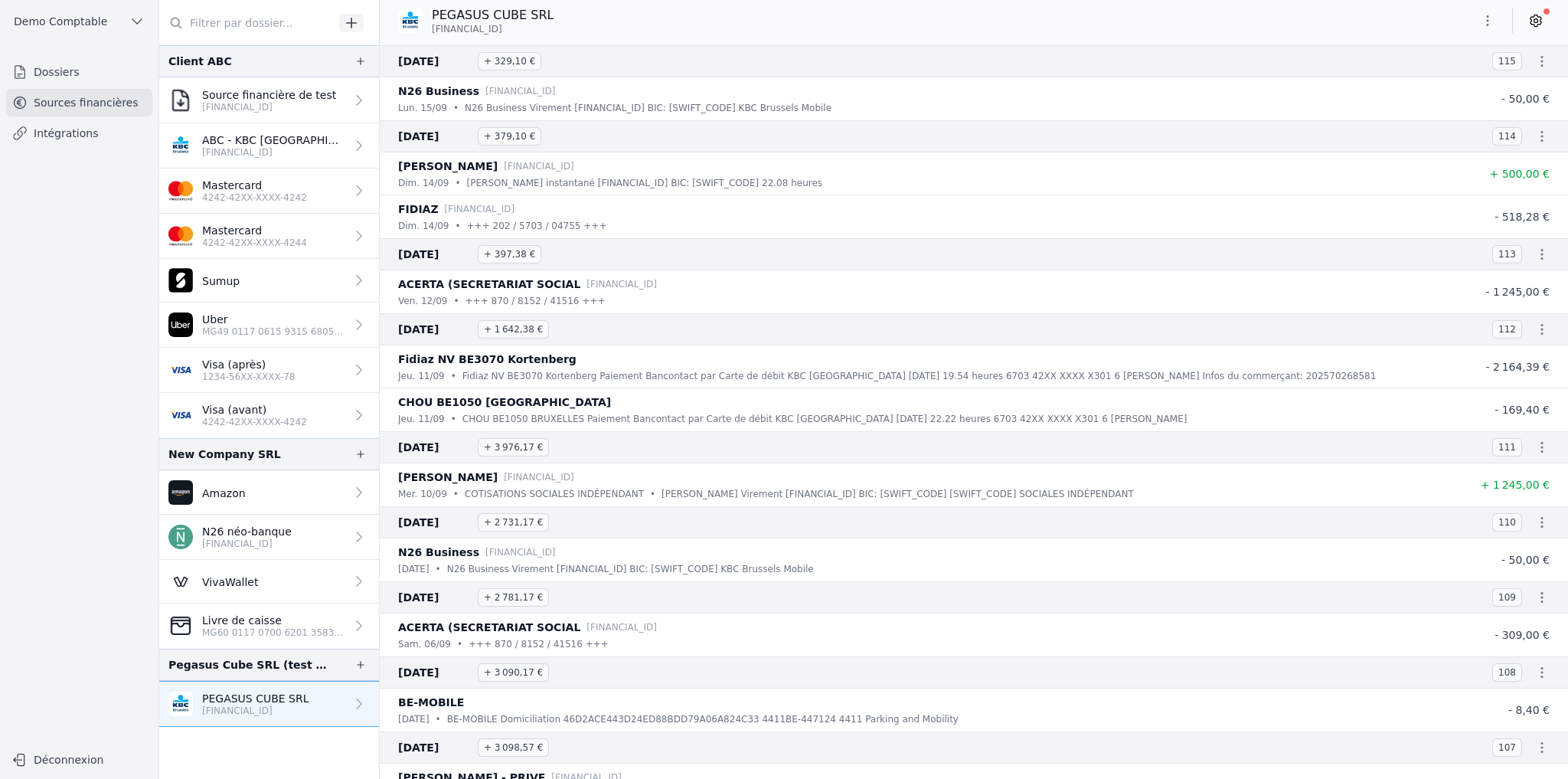
click at [89, 68] on link "Dossiers" at bounding box center [79, 72] width 147 height 28
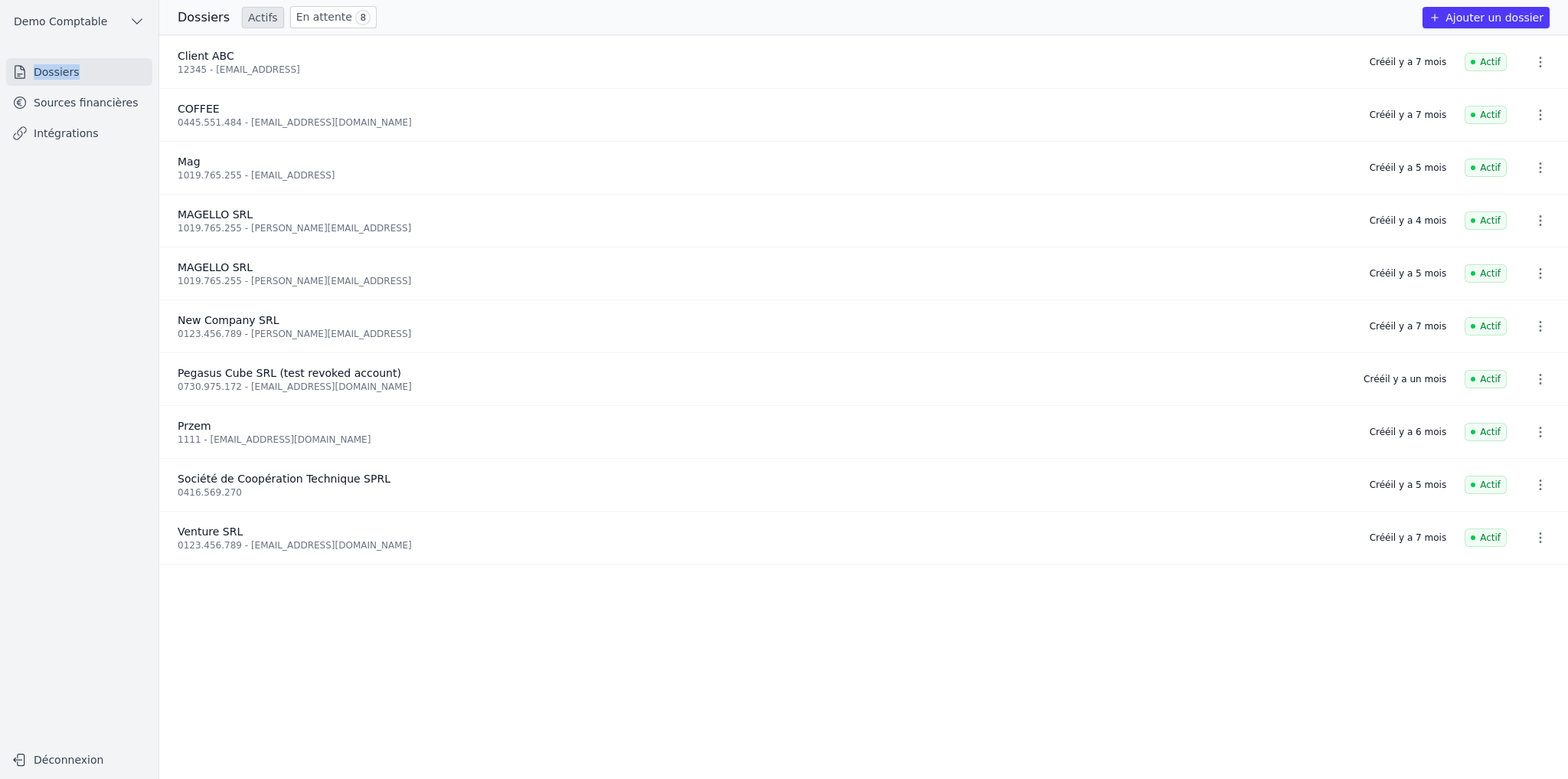
drag, startPoint x: 157, startPoint y: 77, endPoint x: 79, endPoint y: 81, distance: 78.1
click at [79, 81] on div "Demo Comptable Dossiers Sources financières Intégrations Déconnexion" at bounding box center [80, 389] width 159 height 779
click at [1502, 23] on button "Ajouter un dossier" at bounding box center [1485, 17] width 127 height 21
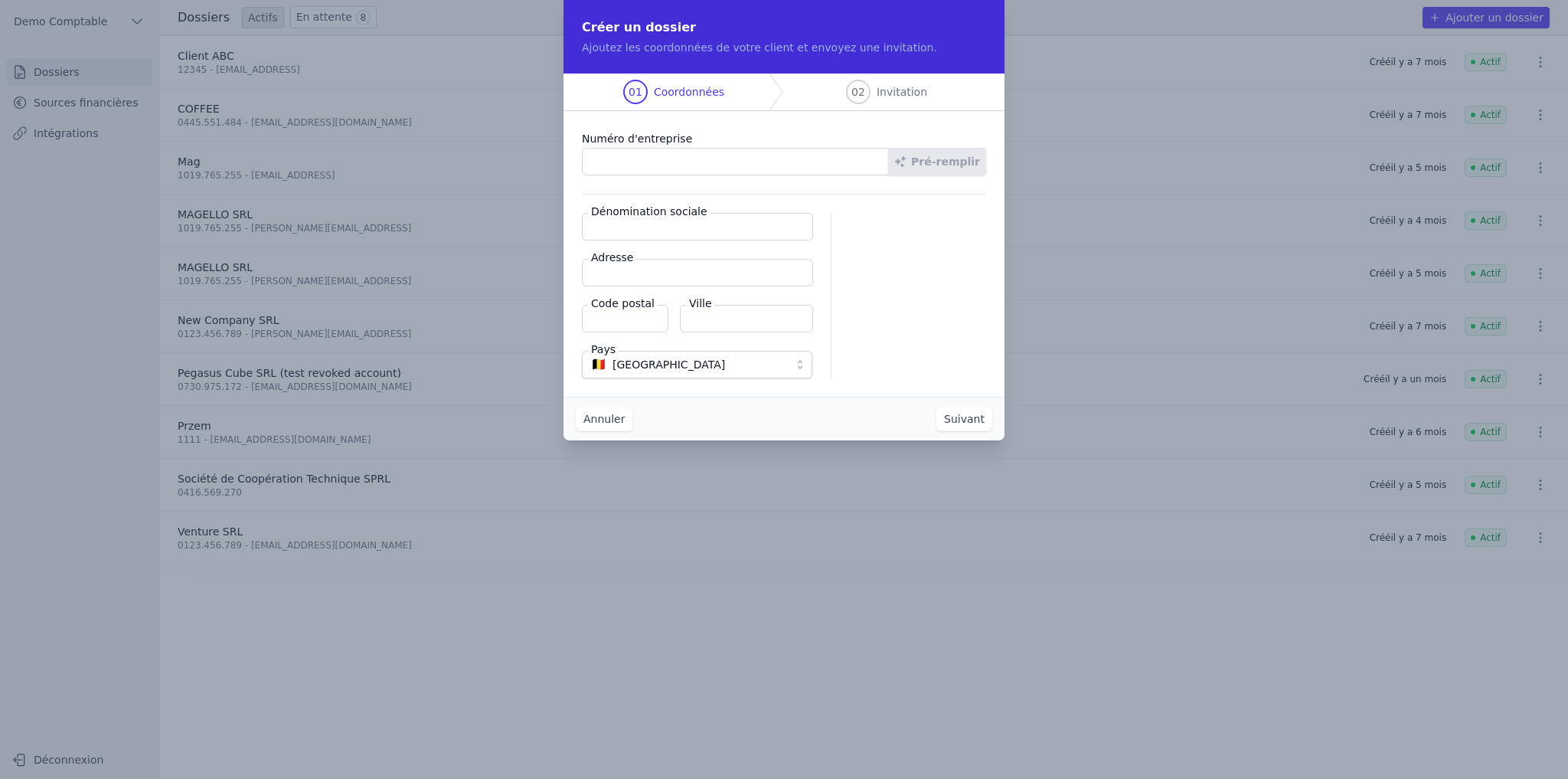
click at [674, 160] on input "Numéro d'entreprise" at bounding box center [736, 162] width 307 height 28
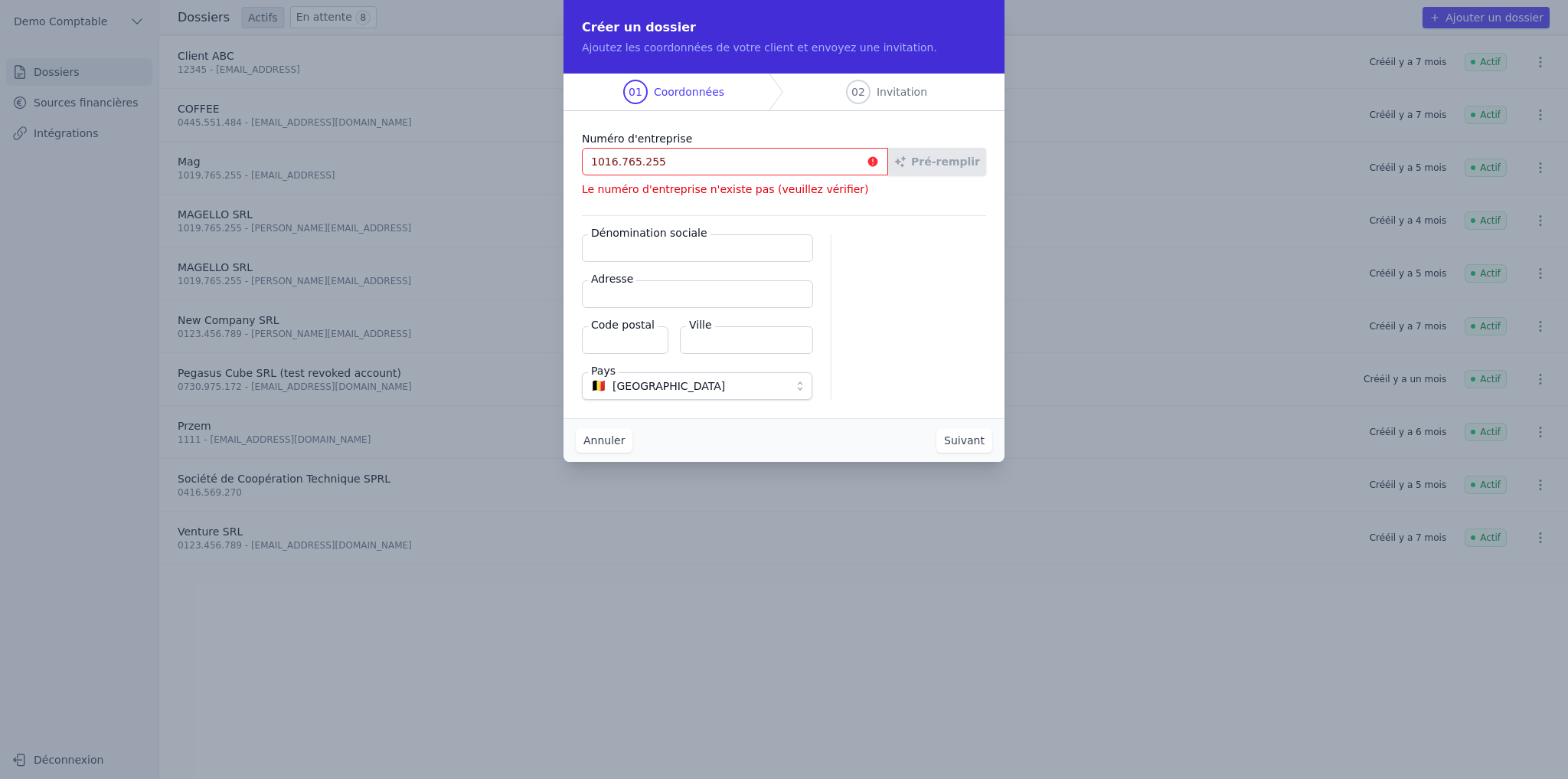
click at [614, 162] on input "1016.765.255" at bounding box center [735, 162] width 306 height 28
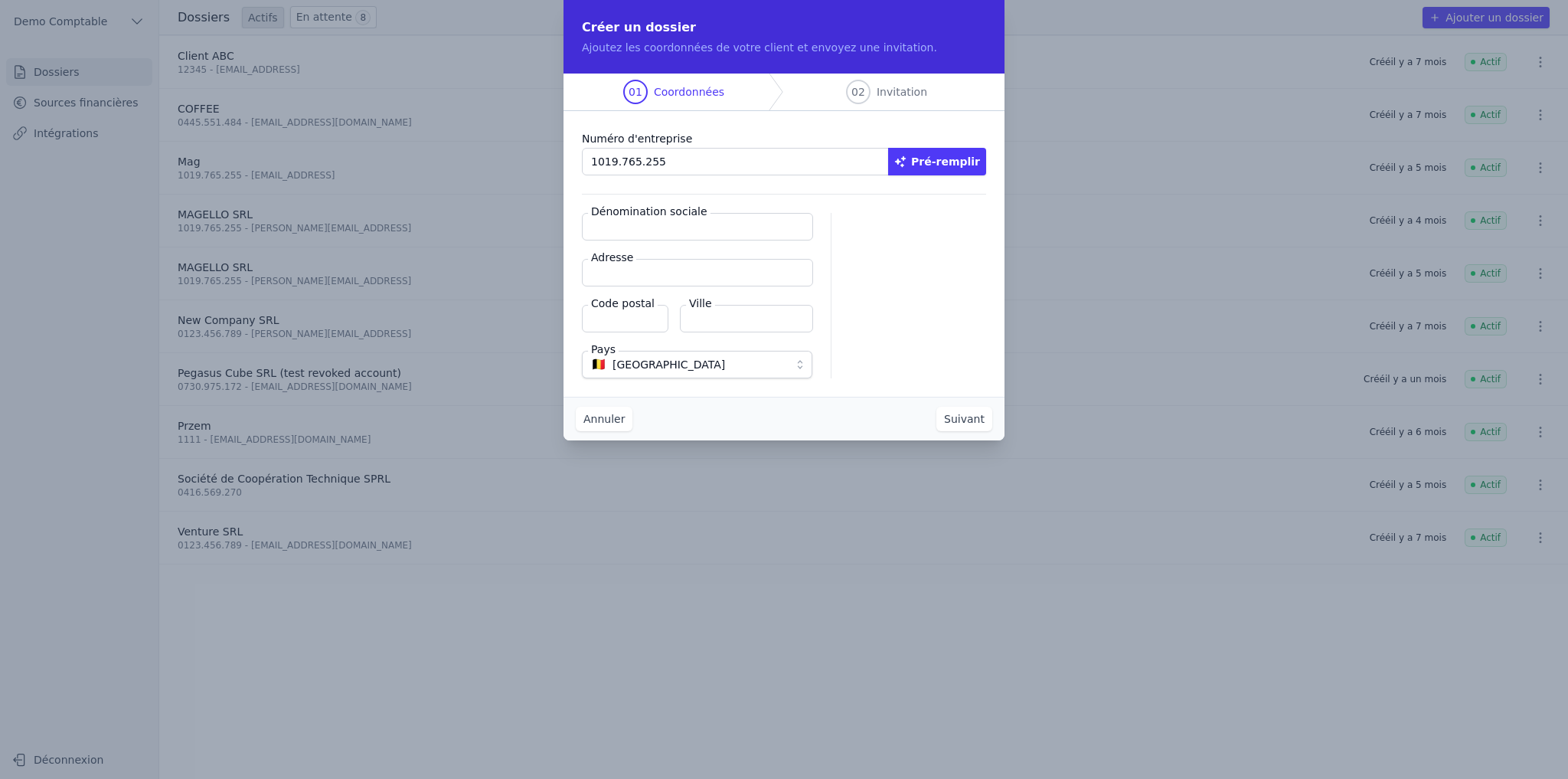
type input "1019.765.255"
click at [978, 165] on button "Pré-remplir" at bounding box center [937, 162] width 98 height 28
type input "MAGELLO SRL"
type input "[GEOGRAPHIC_DATA] 30/16"
type input "1050"
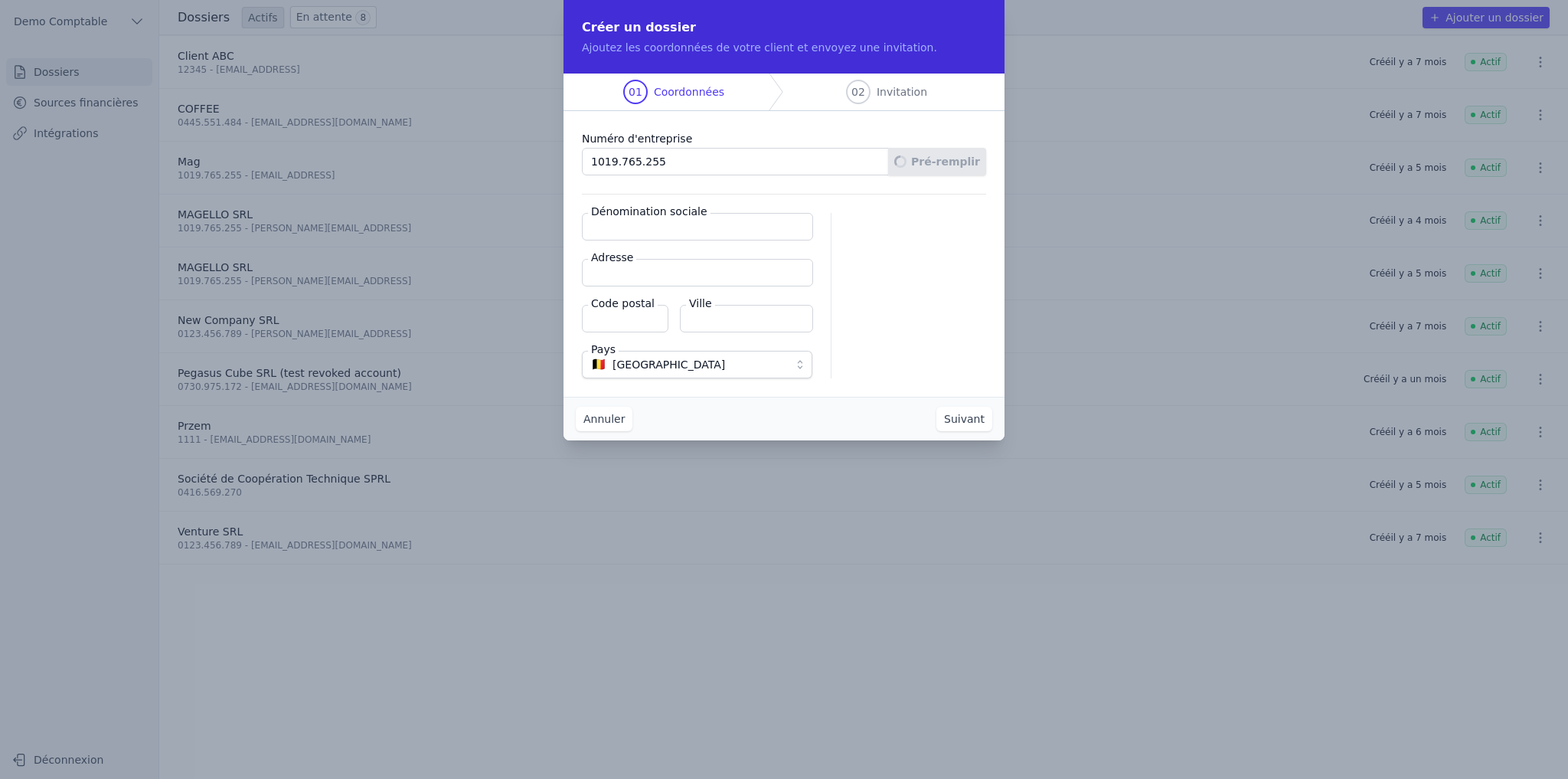
type input "Ixelles"
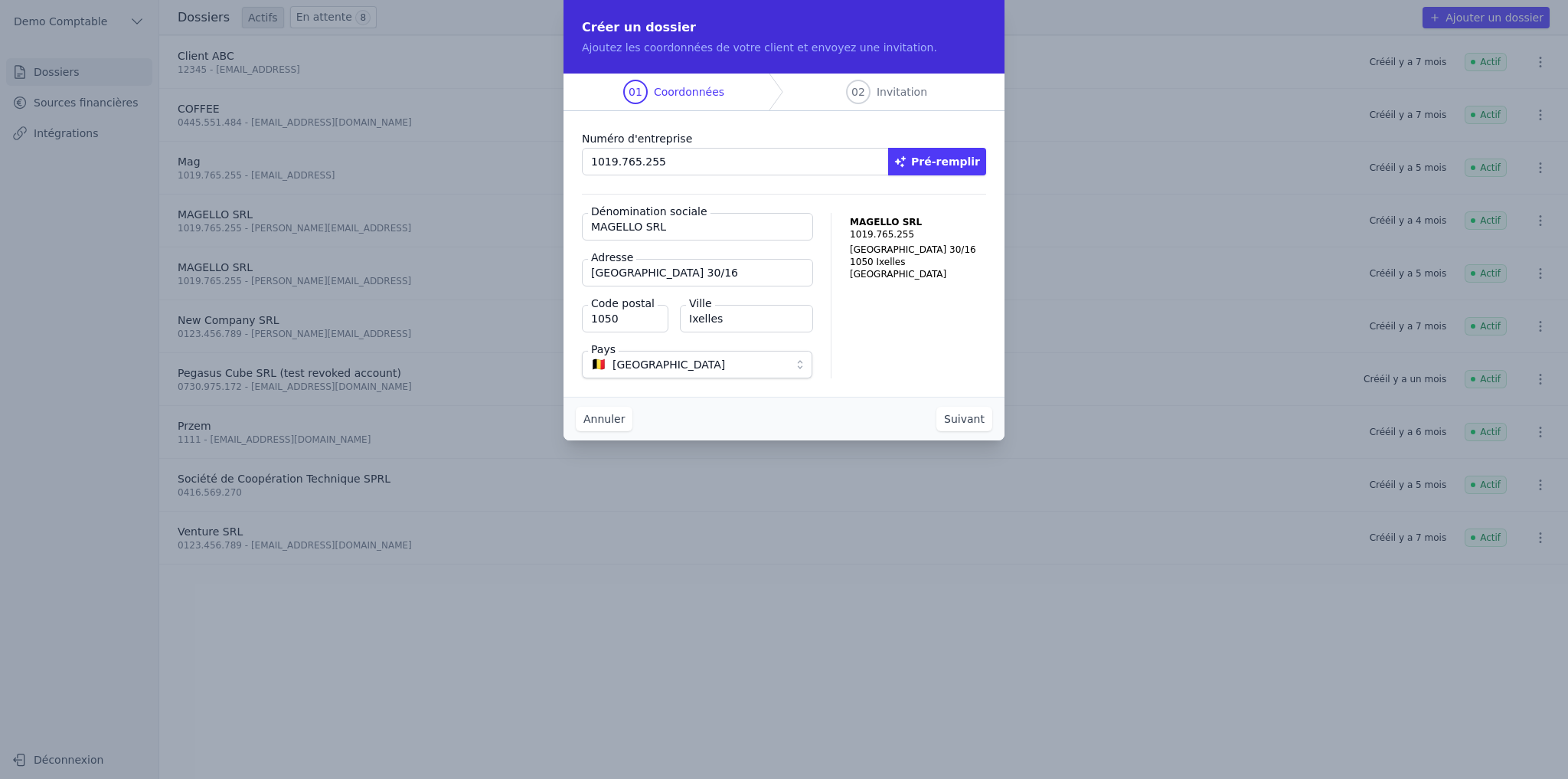
click at [979, 423] on button "Suivant" at bounding box center [964, 419] width 56 height 25
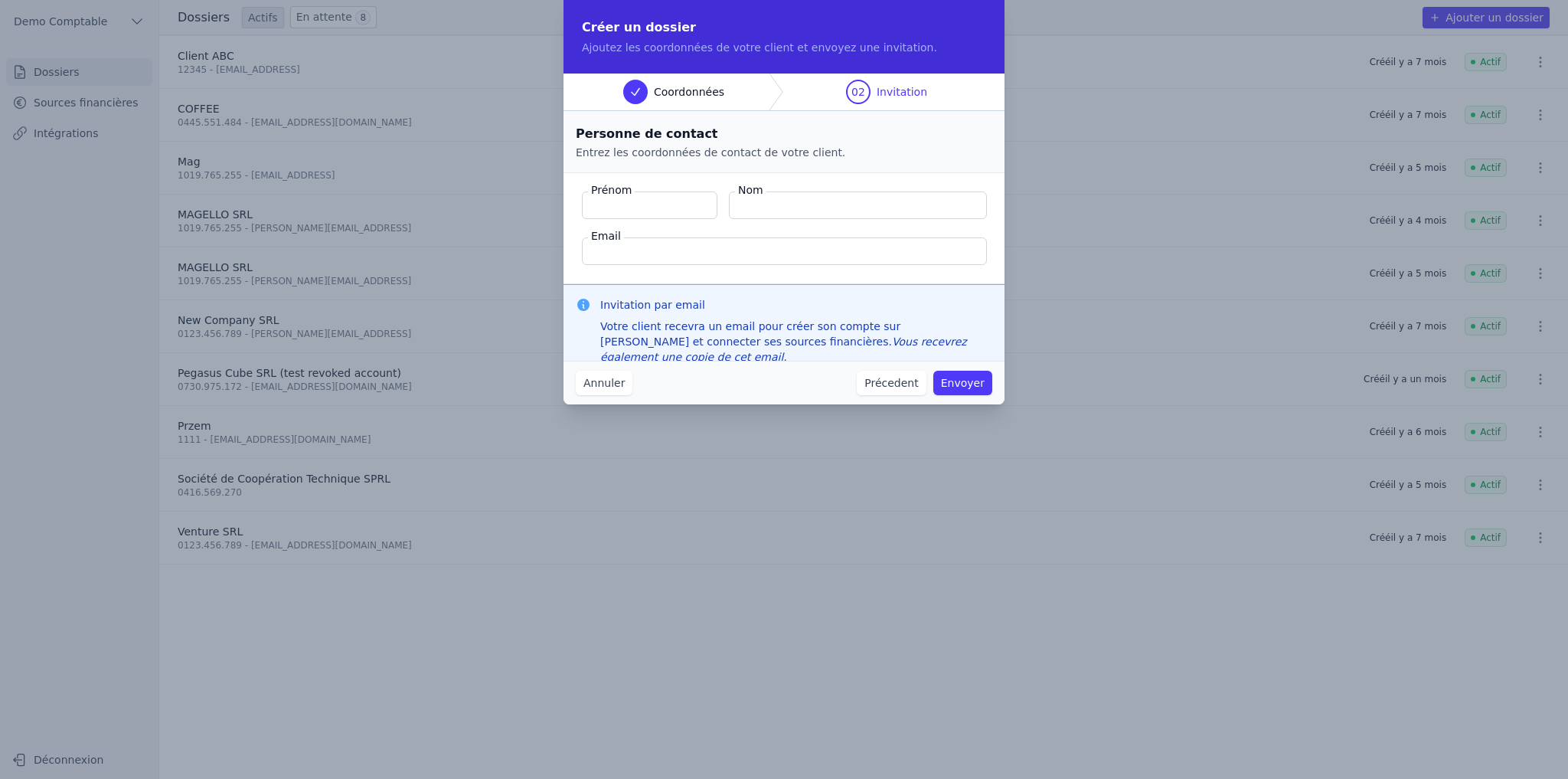
click at [608, 196] on label "Prénom" at bounding box center [611, 190] width 47 height 15
click at [608, 196] on input "Prénom" at bounding box center [650, 205] width 136 height 28
drag, startPoint x: 594, startPoint y: 189, endPoint x: 801, endPoint y: 239, distance: 213.0
click at [801, 239] on fieldset "Prénom Nom Email" at bounding box center [784, 228] width 441 height 111
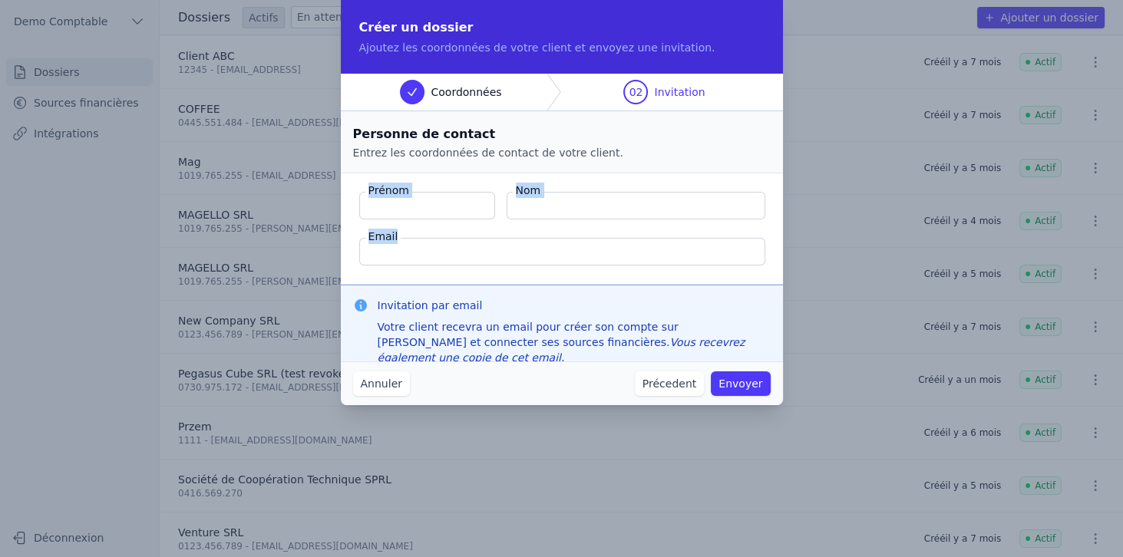
click at [392, 378] on button "Annuler" at bounding box center [381, 384] width 57 height 25
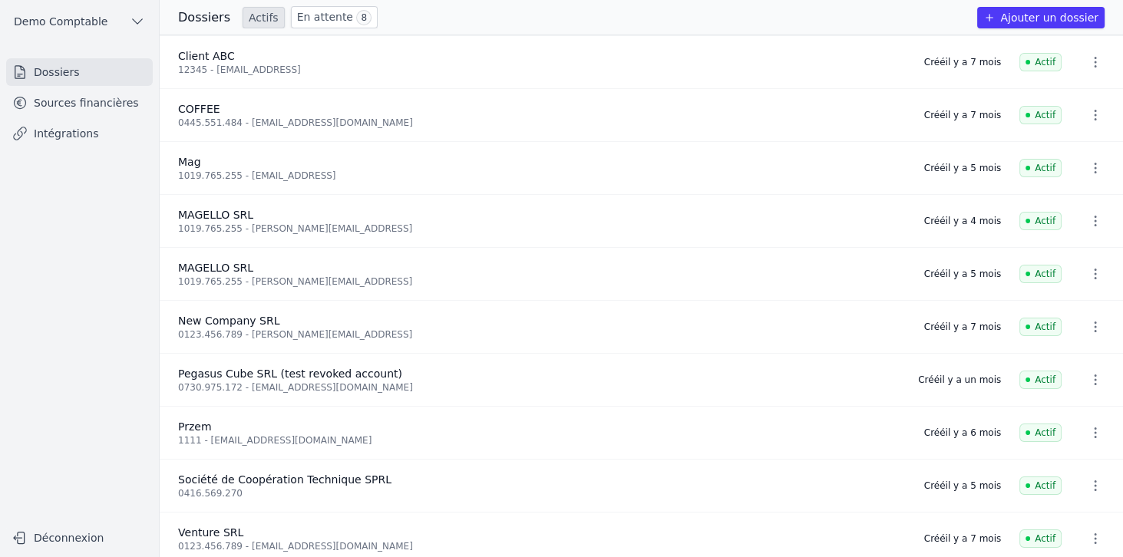
click at [138, 109] on link "Sources financières" at bounding box center [79, 103] width 147 height 28
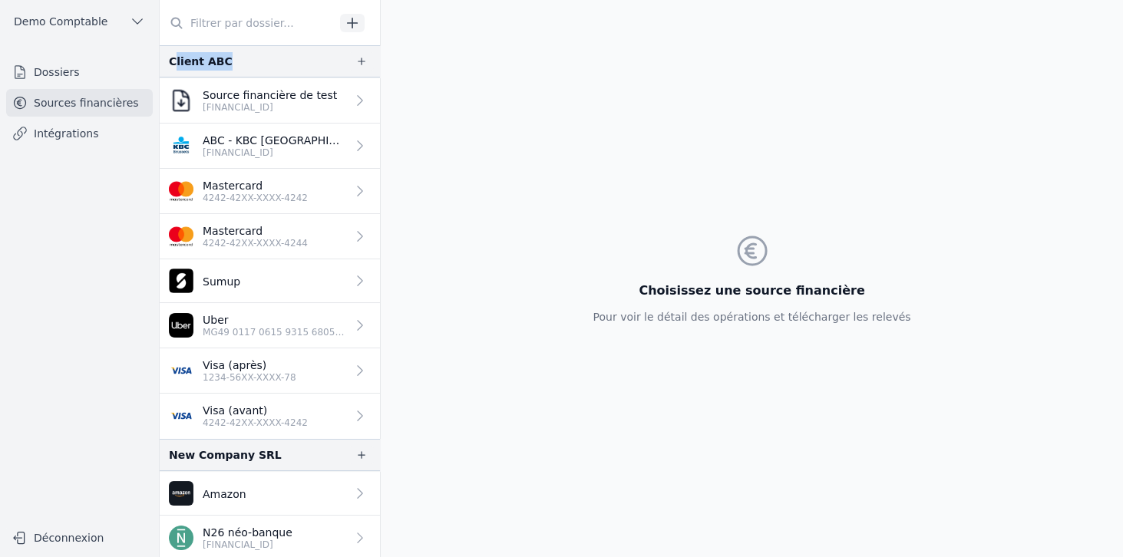
drag, startPoint x: 173, startPoint y: 61, endPoint x: 226, endPoint y: 63, distance: 53.0
click at [224, 63] on div "Client ABC" at bounding box center [270, 61] width 220 height 32
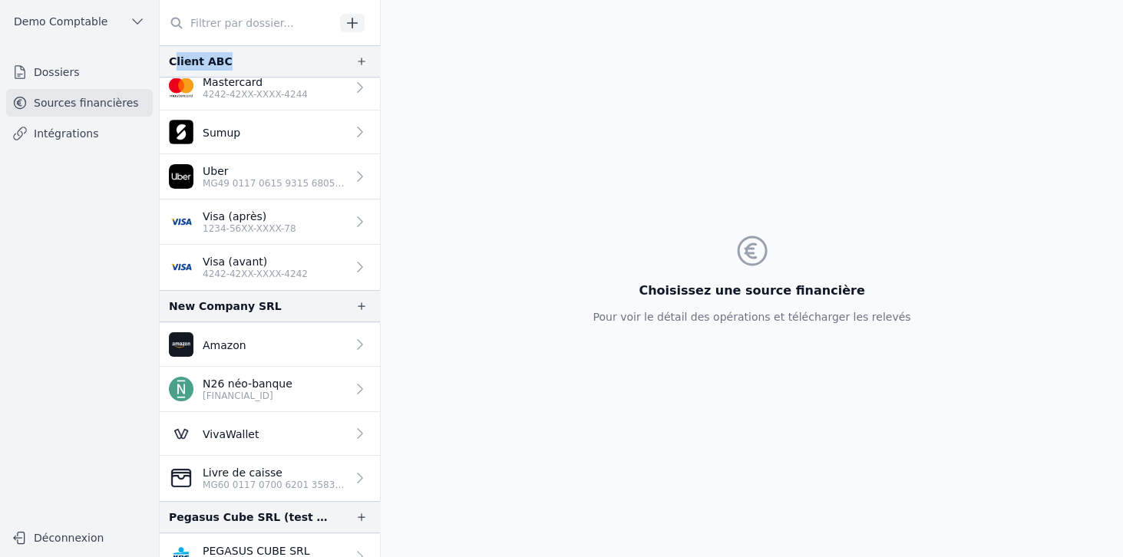
scroll to position [164, 0]
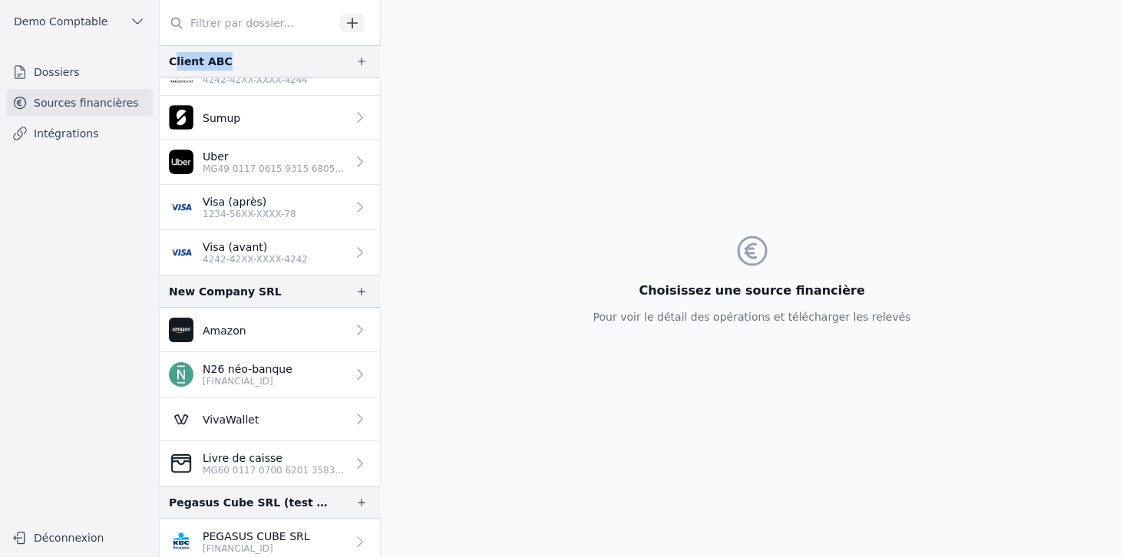
click at [217, 534] on p "PEGASUS CUBE SRL" at bounding box center [256, 536] width 107 height 15
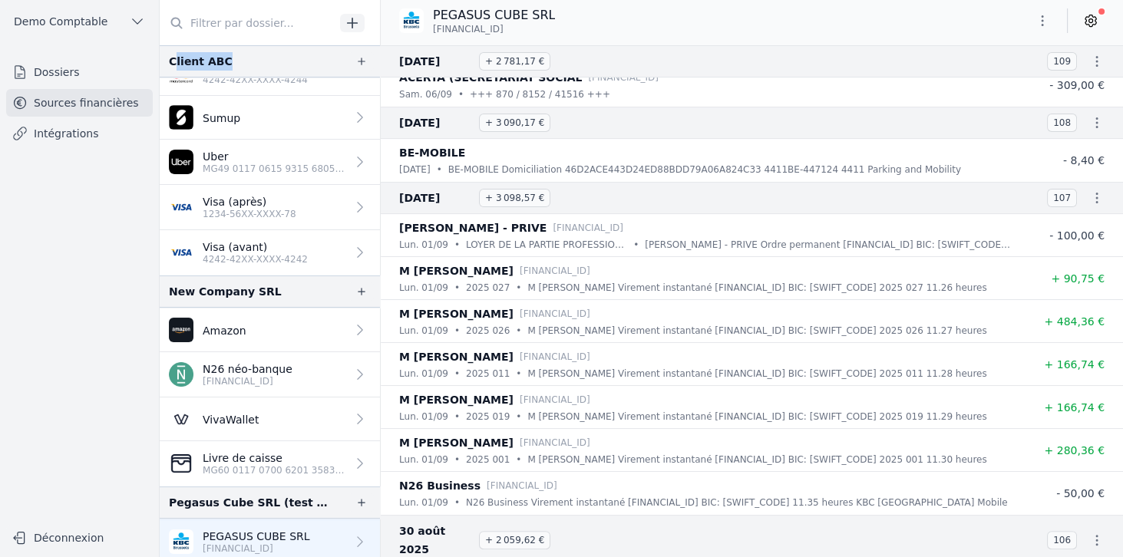
scroll to position [570, 0]
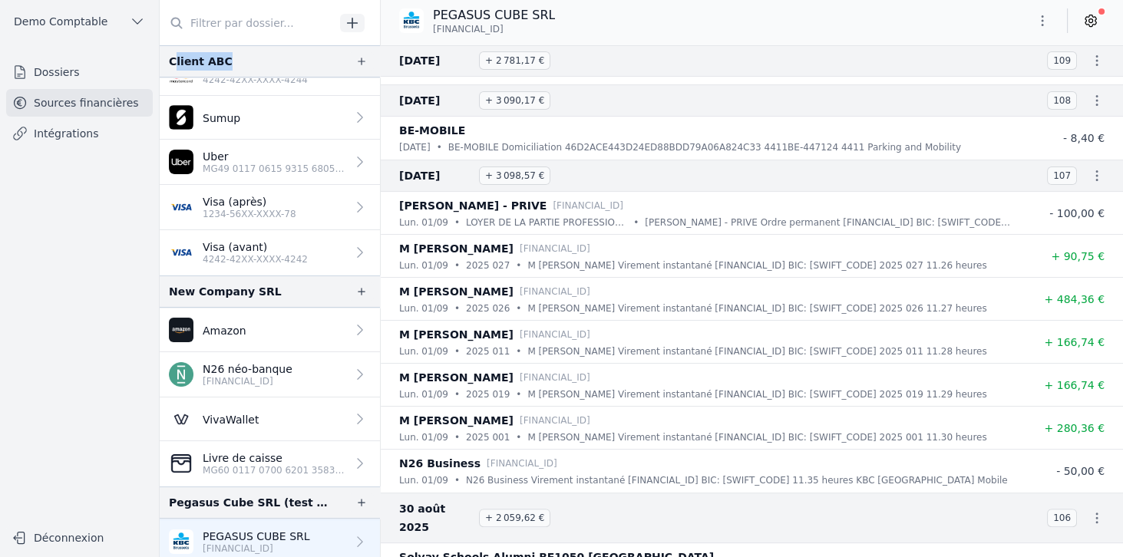
drag, startPoint x: 414, startPoint y: 251, endPoint x: 551, endPoint y: 408, distance: 208.5
click at [551, 408] on ul "[PERSON_NAME] - PRIVE [FINANCIAL_ID] [DATE] • LOYER DE LA PARTIE PROFESSIONNELL…" at bounding box center [752, 342] width 743 height 301
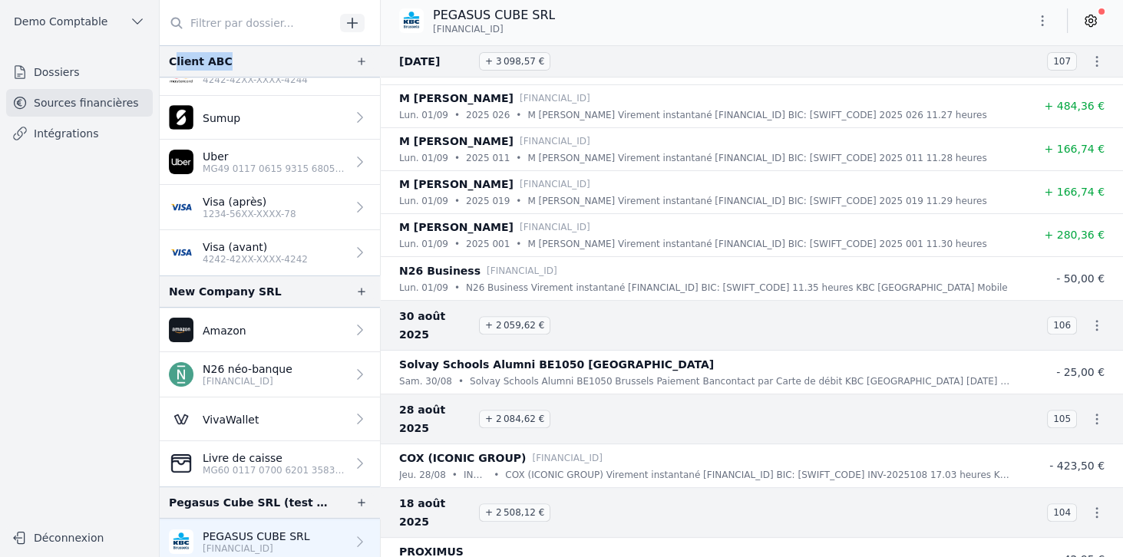
scroll to position [789, 0]
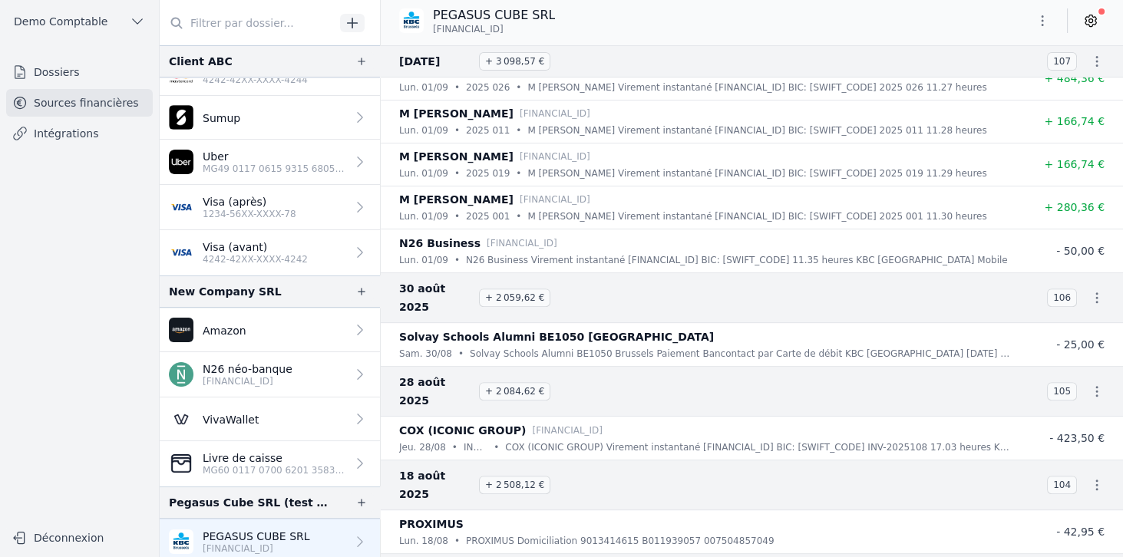
click at [416, 422] on p "COX (ICONIC GROUP)" at bounding box center [462, 431] width 127 height 18
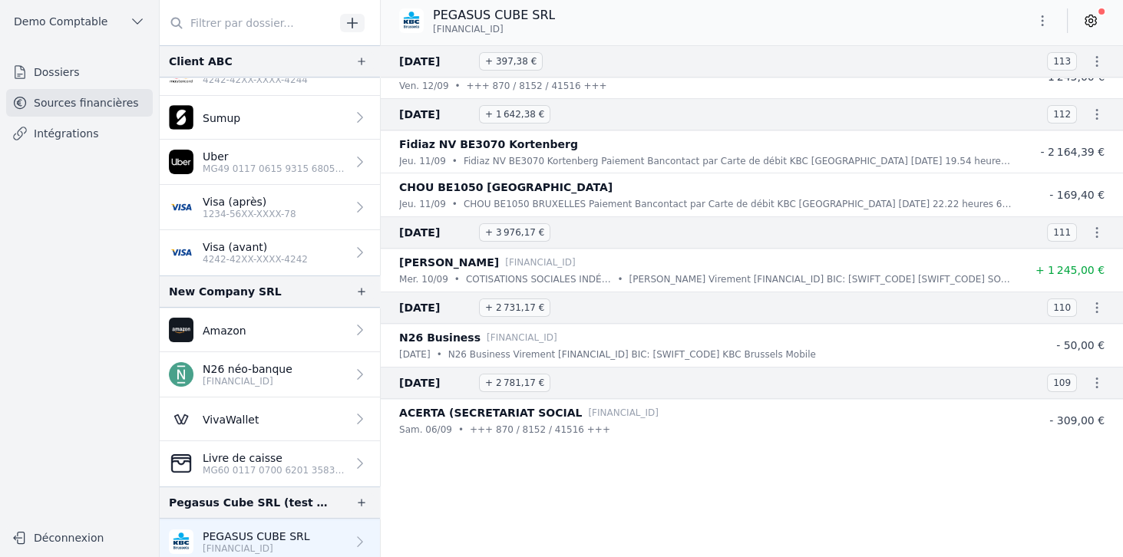
scroll to position [0, 0]
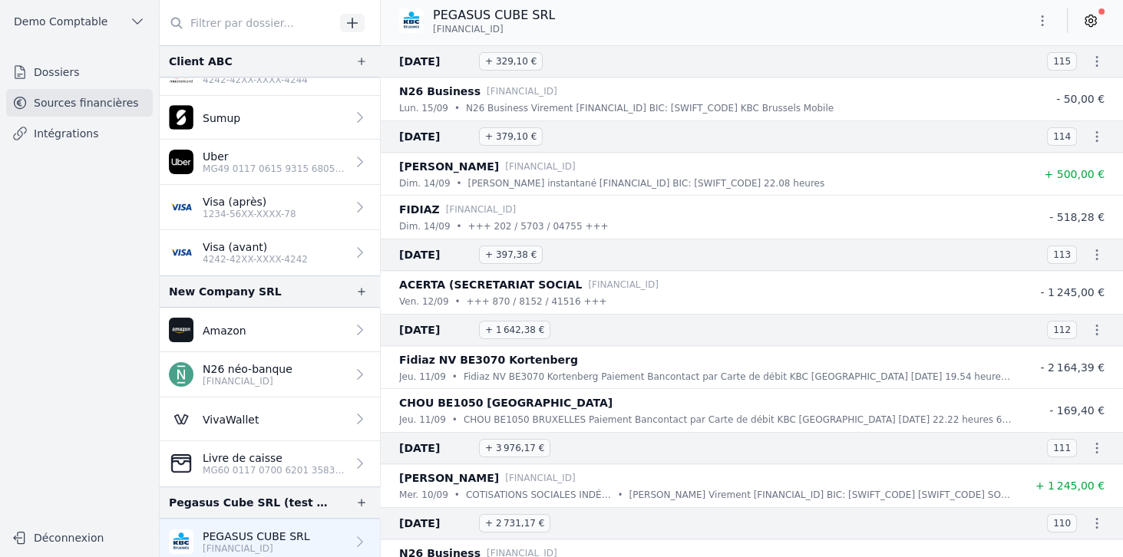
click at [591, 29] on div "PEGASUS CUBE SRL [FINANCIAL_ID]" at bounding box center [752, 20] width 743 height 29
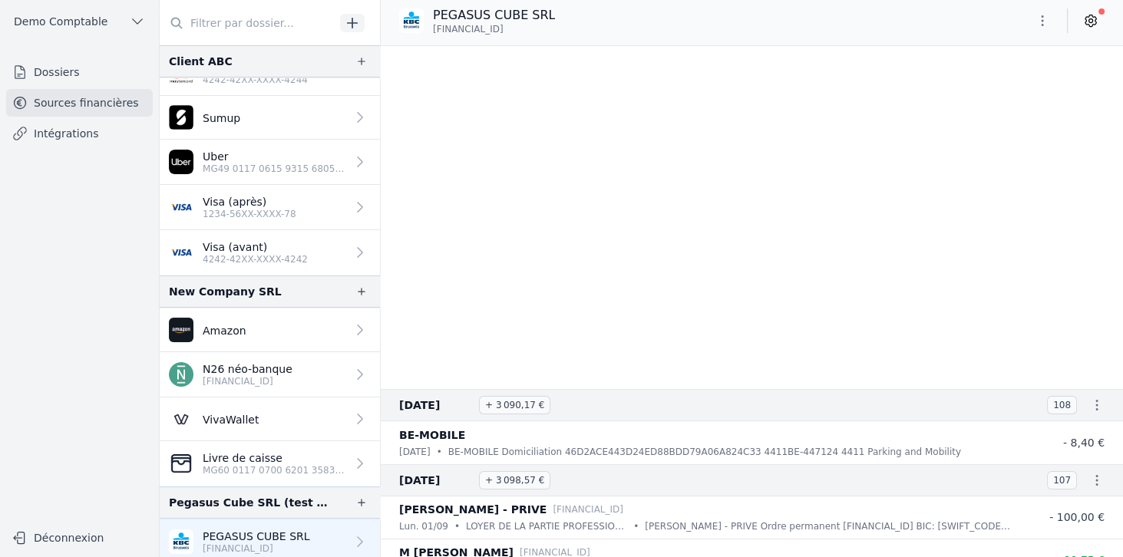
scroll to position [746, 0]
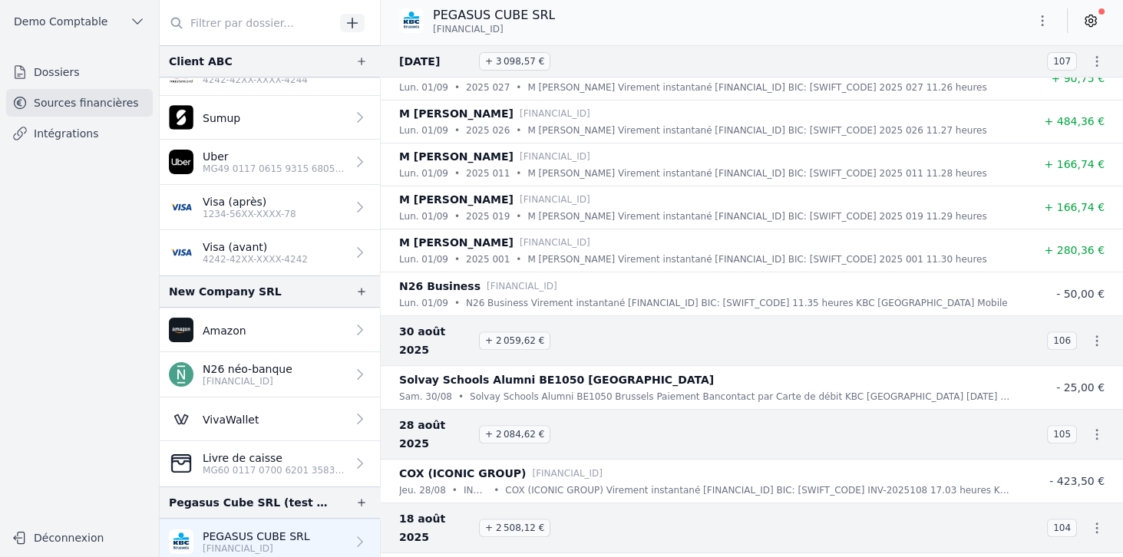
click at [723, 6] on div "PEGASUS CUBE SRL [FINANCIAL_ID]" at bounding box center [752, 20] width 743 height 29
click at [944, 12] on div "PEGASUS CUBE SRL [FINANCIAL_ID]" at bounding box center [752, 20] width 743 height 29
click at [1092, 20] on icon at bounding box center [1090, 20] width 15 height 15
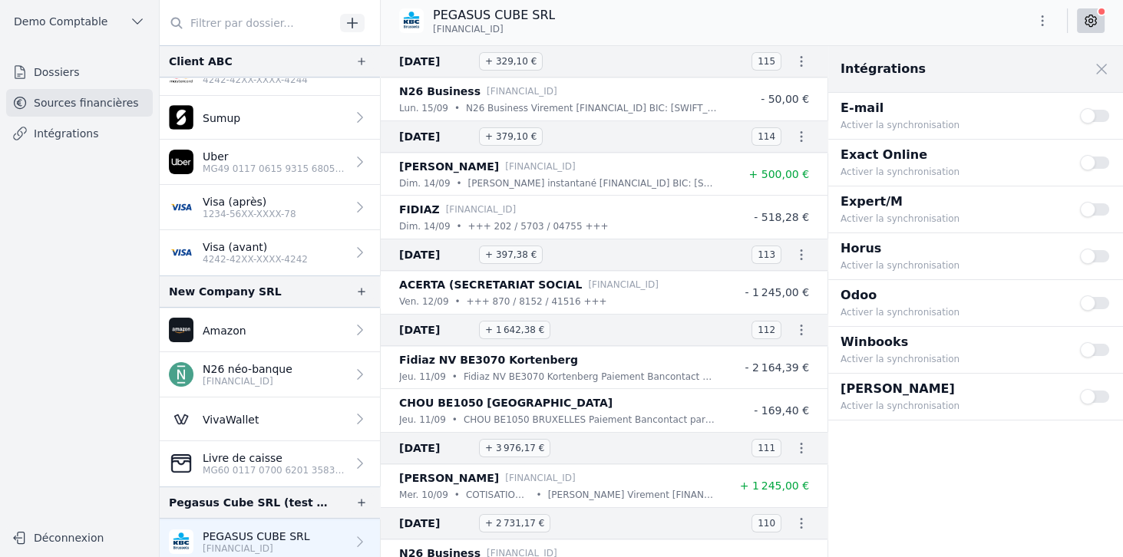
click at [1089, 207] on button "Use setting" at bounding box center [1095, 209] width 31 height 15
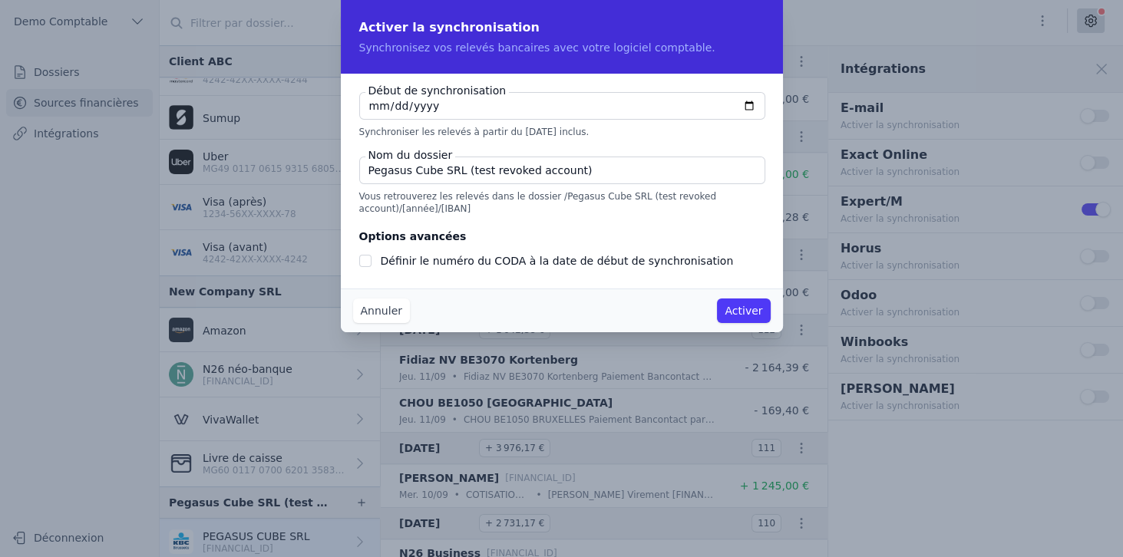
click at [751, 106] on input "[DATE]" at bounding box center [562, 106] width 406 height 28
type input "[DATE]"
checkbox input "false"
type input "[DATE]"
drag, startPoint x: 395, startPoint y: 210, endPoint x: 458, endPoint y: 210, distance: 63.0
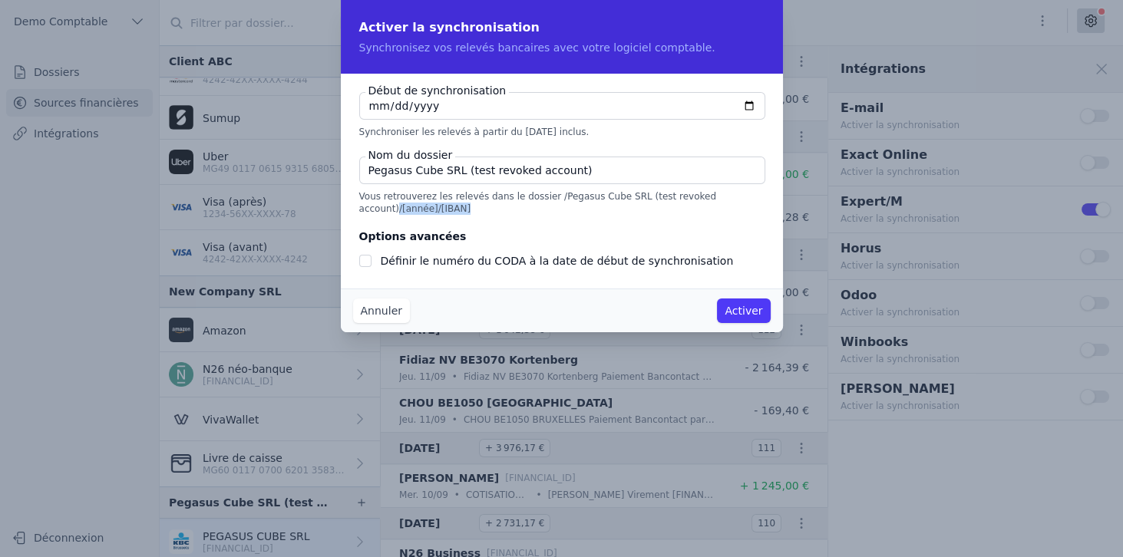
click at [458, 210] on p "Vous retrouverez les relevés dans le dossier /Pegasus Cube SRL (test revoked ac…" at bounding box center [561, 202] width 405 height 25
click at [395, 210] on p "Vous retrouverez les relevés dans le dossier /Pegasus Cube SRL (test revoked ac…" at bounding box center [561, 202] width 405 height 25
drag, startPoint x: 387, startPoint y: 209, endPoint x: 490, endPoint y: 206, distance: 102.9
click at [490, 206] on p "Vous retrouverez les relevés dans le dossier /Pegasus Cube SRL (test revoked ac…" at bounding box center [561, 202] width 405 height 25
click at [394, 308] on button "Annuler" at bounding box center [381, 311] width 57 height 25
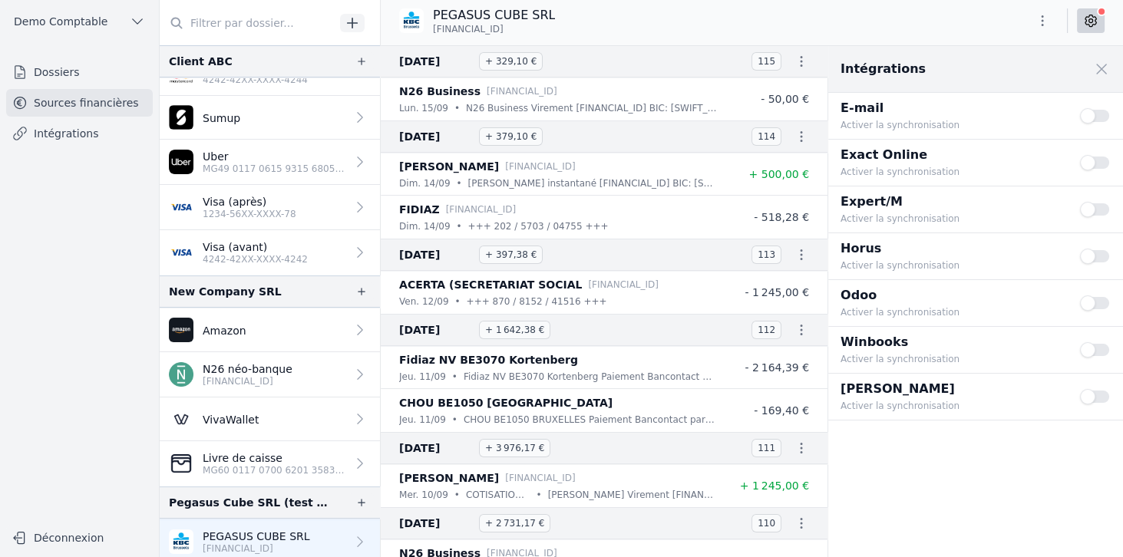
click at [293, 243] on p "Visa (avant)" at bounding box center [255, 247] width 105 height 15
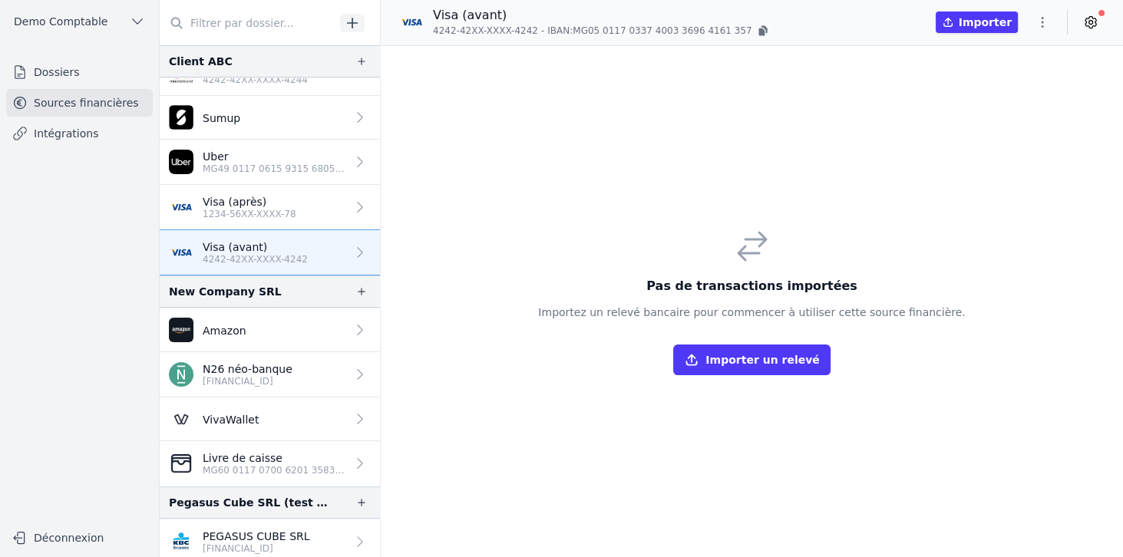
click at [740, 362] on button "Importer un relevé" at bounding box center [751, 360] width 157 height 31
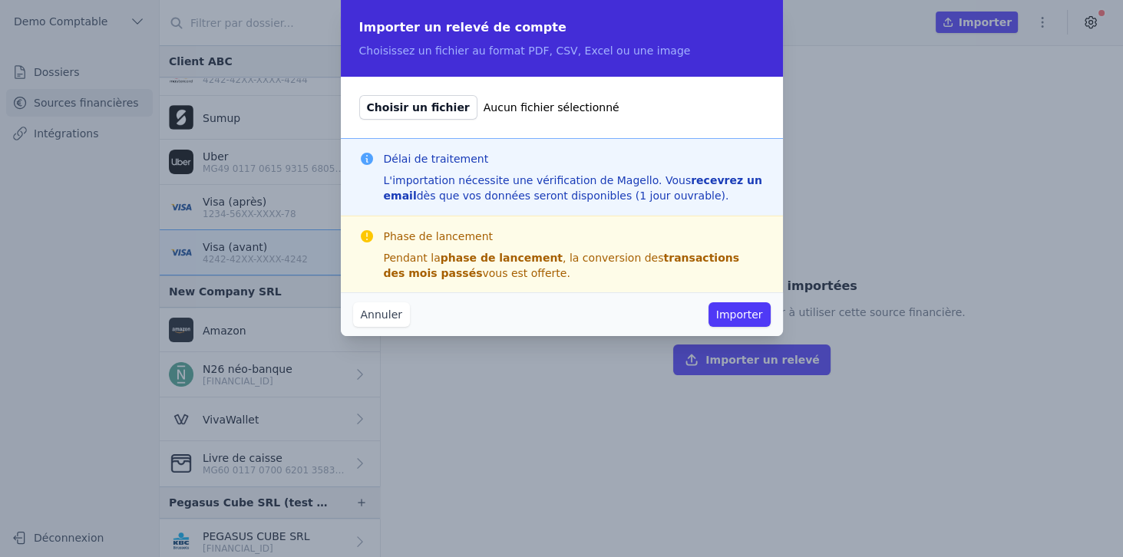
drag, startPoint x: 490, startPoint y: 51, endPoint x: 649, endPoint y: 51, distance: 158.9
click at [649, 51] on p "Choisissez un fichier au format PDF, CSV, Excel ou une image" at bounding box center [561, 50] width 405 height 15
click at [406, 102] on span "Choisir un fichier" at bounding box center [418, 107] width 118 height 25
click at [359, 95] on input "Choisir un fichier Aucun fichier sélectionné" at bounding box center [359, 94] width 1 height 1
click at [387, 315] on button "Annuler" at bounding box center [381, 315] width 57 height 25
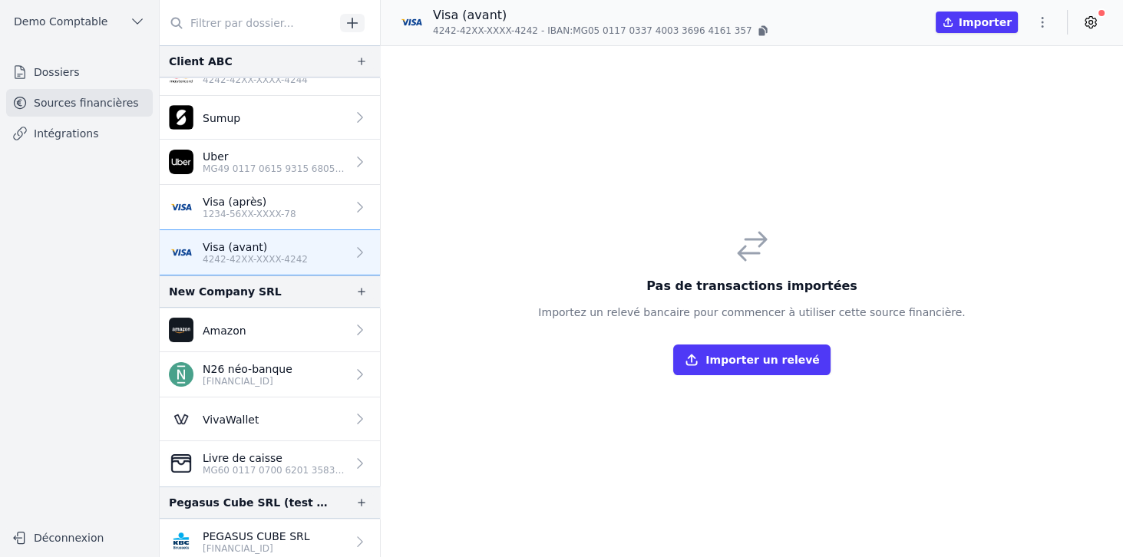
click at [270, 210] on p "1234-56XX-XXXX-78" at bounding box center [250, 214] width 94 height 12
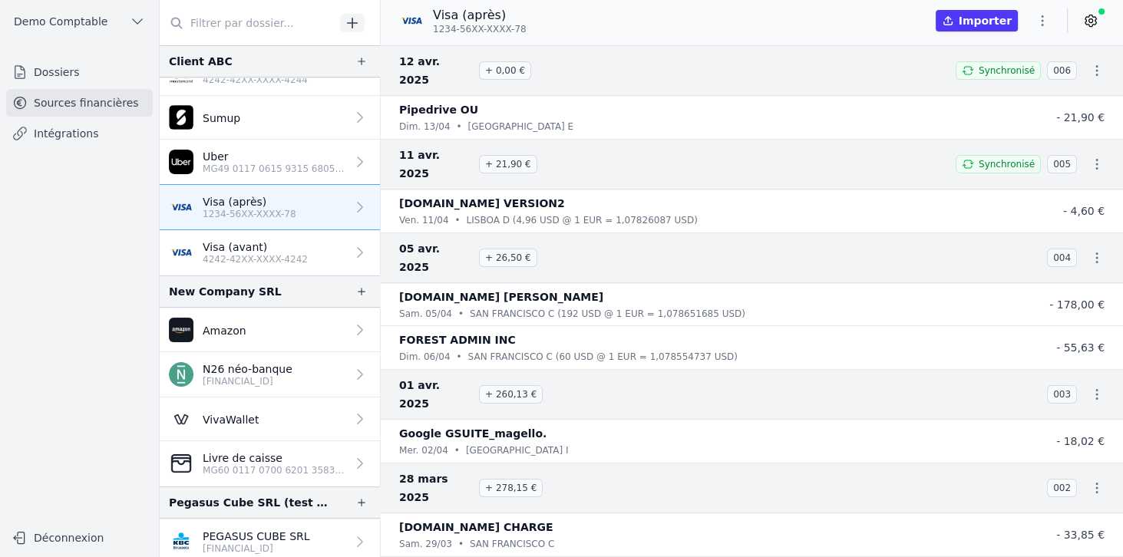
click at [269, 240] on p "Visa (avant)" at bounding box center [255, 247] width 105 height 15
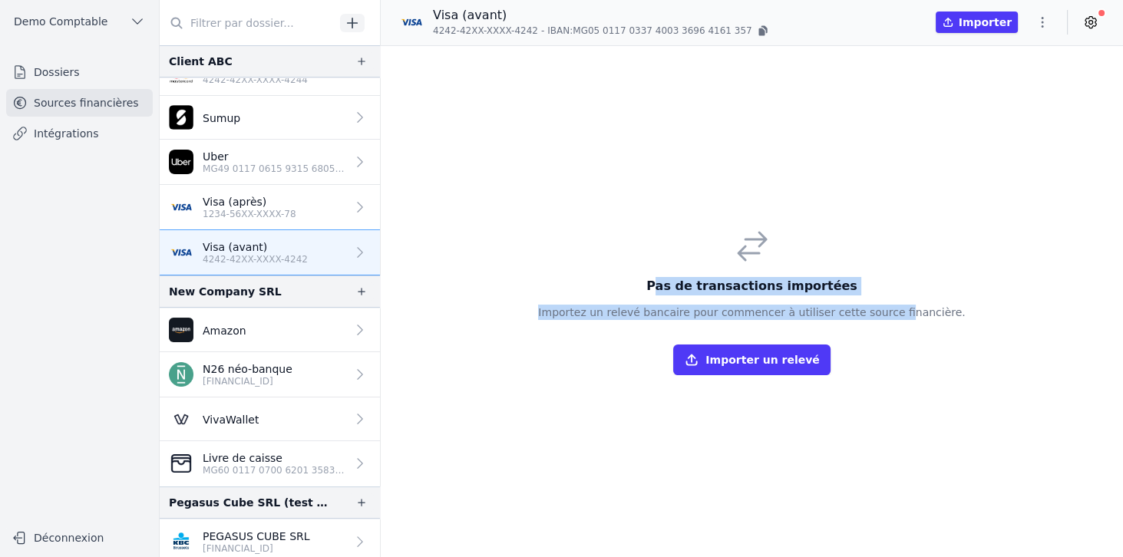
drag, startPoint x: 679, startPoint y: 286, endPoint x: 897, endPoint y: 300, distance: 218.5
click at [897, 300] on div "Pas de transactions importées Importez un relevé bancaire pour commencer à util…" at bounding box center [751, 301] width 427 height 147
click at [280, 208] on p "1234-56XX-XXXX-78" at bounding box center [250, 214] width 94 height 12
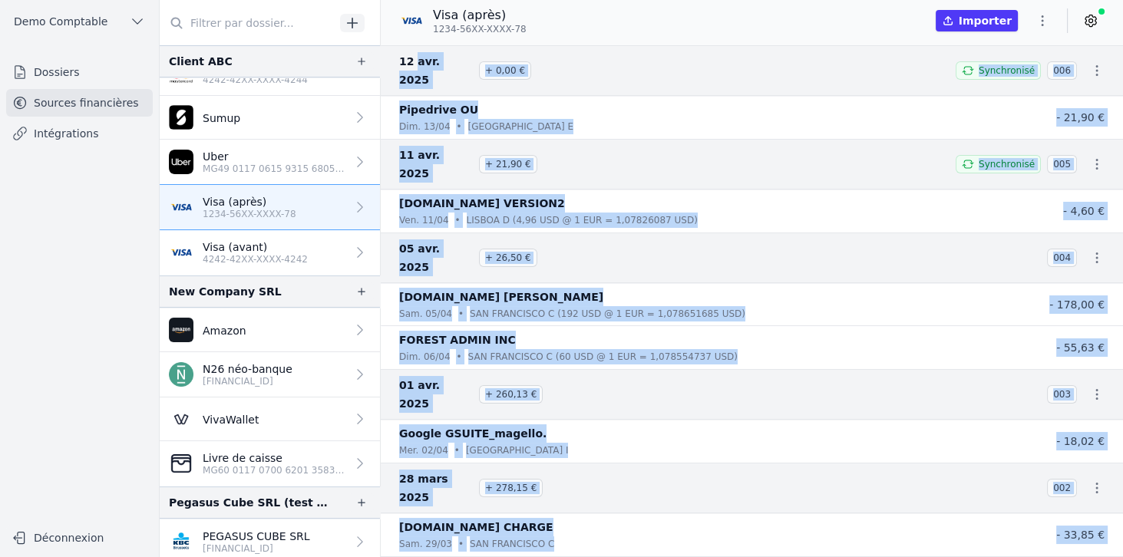
drag, startPoint x: 415, startPoint y: 74, endPoint x: 555, endPoint y: 486, distance: 435.4
click at [555, 486] on nav "[DATE] + 0,00 € Synchronisé 006 Pipedrive OU [DATE] • [GEOGRAPHIC_DATA] E - 21,…" at bounding box center [752, 301] width 743 height 512
click at [587, 376] on h3 "[DATE] + 260,13 €" at bounding box center [714, 394] width 630 height 37
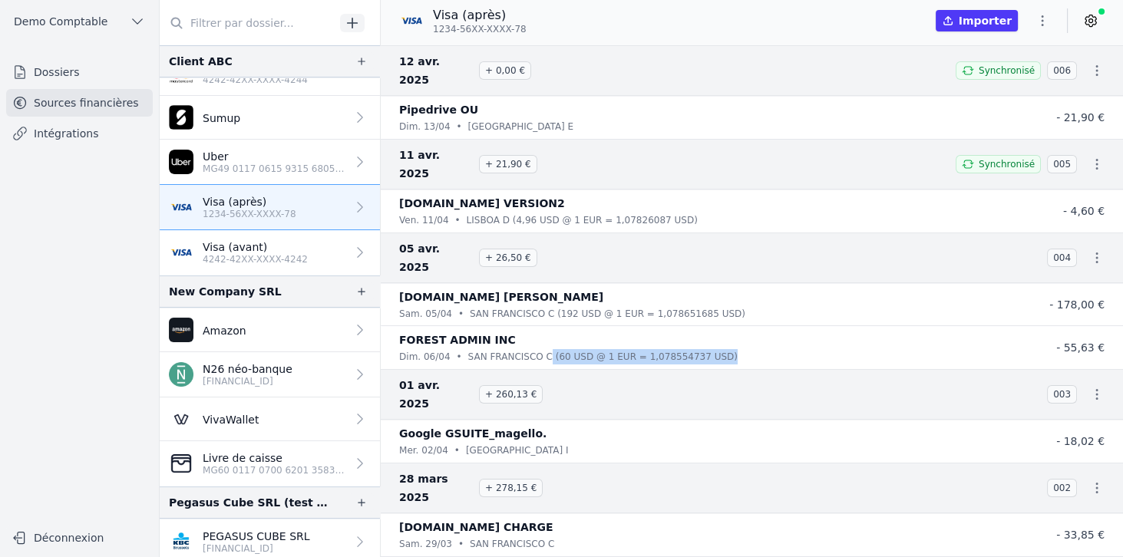
drag, startPoint x: 545, startPoint y: 298, endPoint x: 701, endPoint y: 299, distance: 155.9
click at [701, 349] on div "[DATE] • [GEOGRAPHIC_DATA][PERSON_NAME] C (60 USD @ 1 EUR = 1,078554737 USD)" at bounding box center [706, 356] width 614 height 15
click at [1090, 24] on icon at bounding box center [1090, 20] width 15 height 15
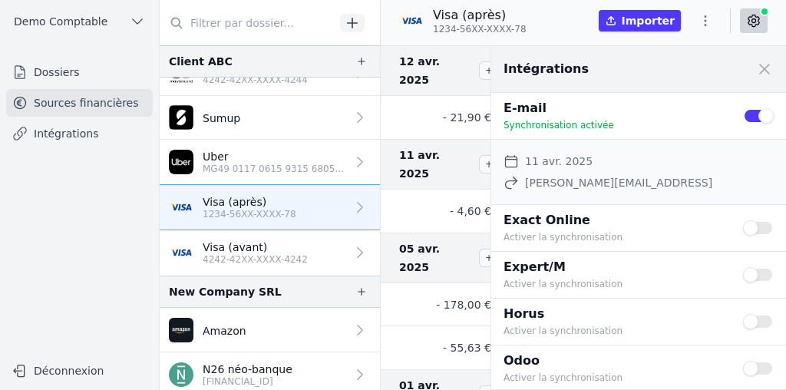
scroll to position [164, 0]
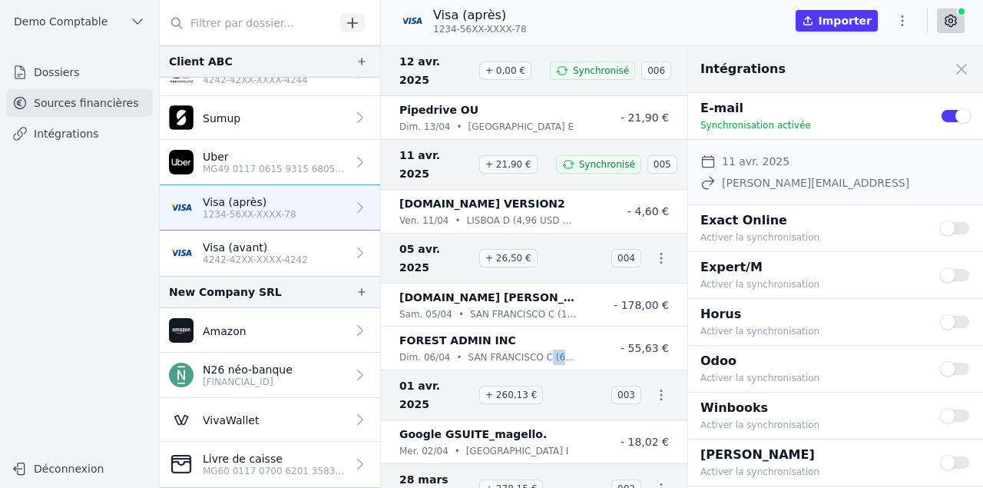
click at [965, 68] on span at bounding box center [961, 69] width 34 height 34
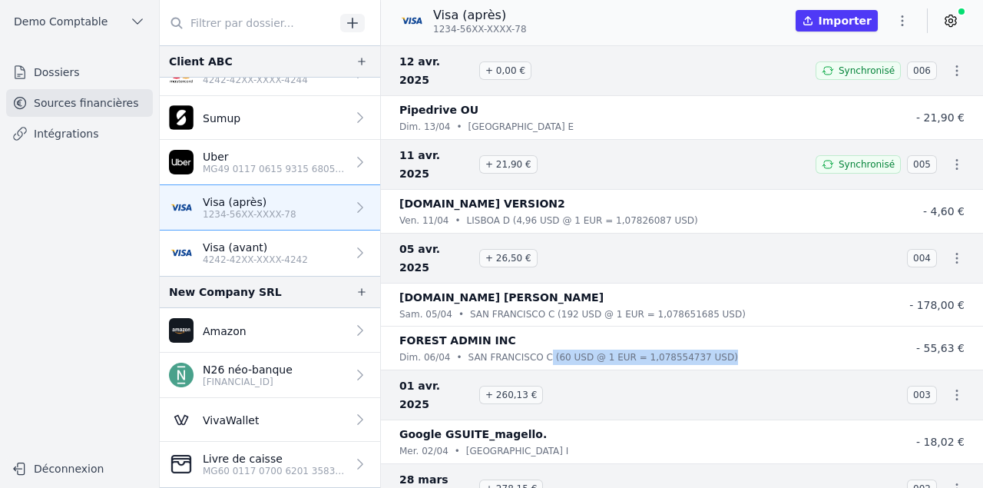
scroll to position [164, 0]
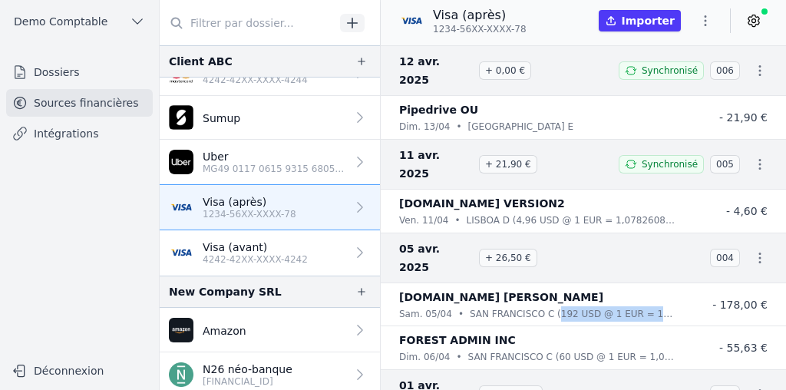
drag, startPoint x: 542, startPoint y: 258, endPoint x: 643, endPoint y: 259, distance: 101.4
click at [643, 306] on p "SAN FRANCISCO C (192 USD @ 1 EUR = 1,078651685 USD)" at bounding box center [573, 313] width 206 height 15
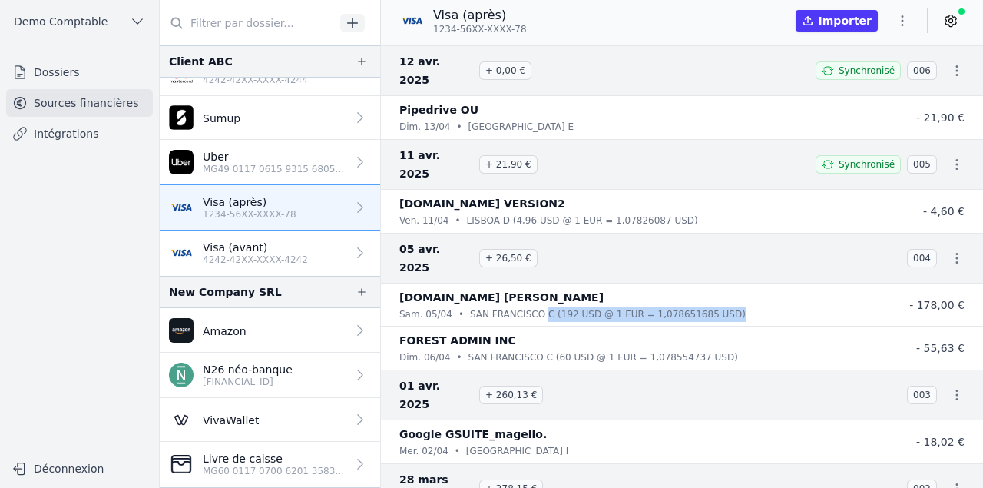
drag, startPoint x: 703, startPoint y: 261, endPoint x: 533, endPoint y: 261, distance: 170.5
click at [533, 306] on div "[DATE] • [GEOGRAPHIC_DATA][PERSON_NAME] C (192 USD @ 1 EUR = 1,078651685 USD)" at bounding box center [635, 313] width 473 height 15
click at [356, 60] on icon "button" at bounding box center [362, 61] width 12 height 12
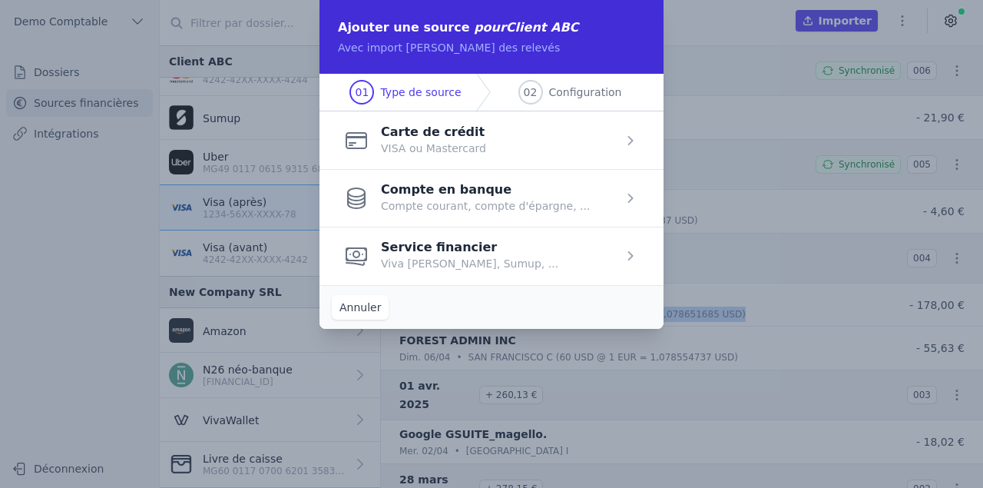
click at [426, 262] on span "button" at bounding box center [491, 256] width 344 height 58
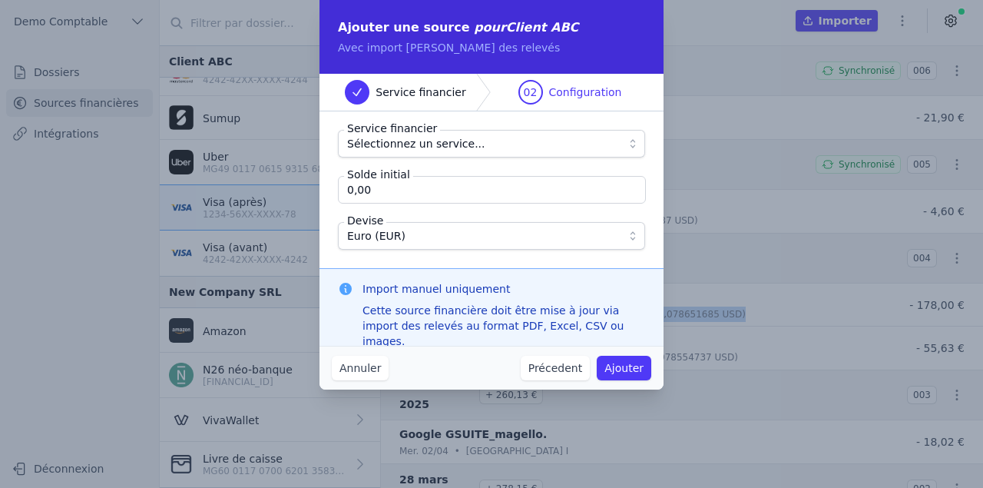
click at [389, 148] on span "Sélectionnez un service..." at bounding box center [416, 143] width 138 height 18
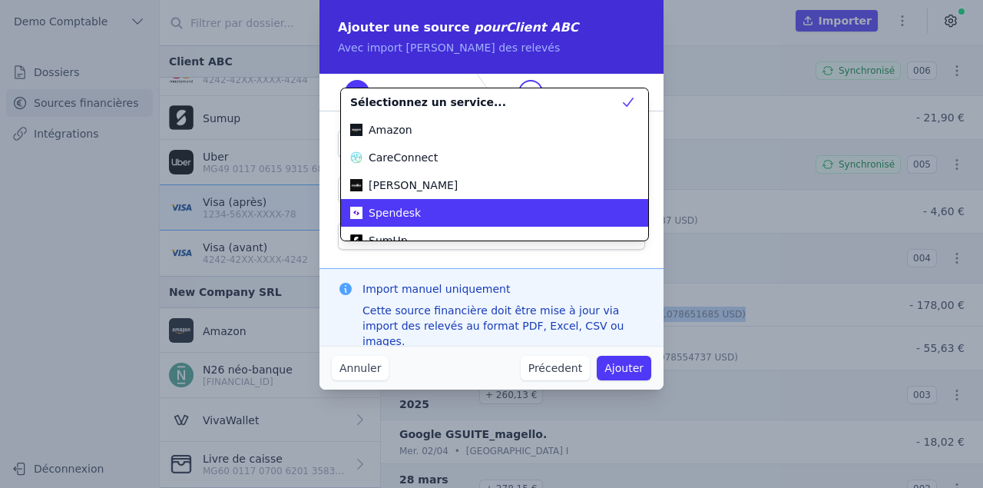
scroll to position [55, 0]
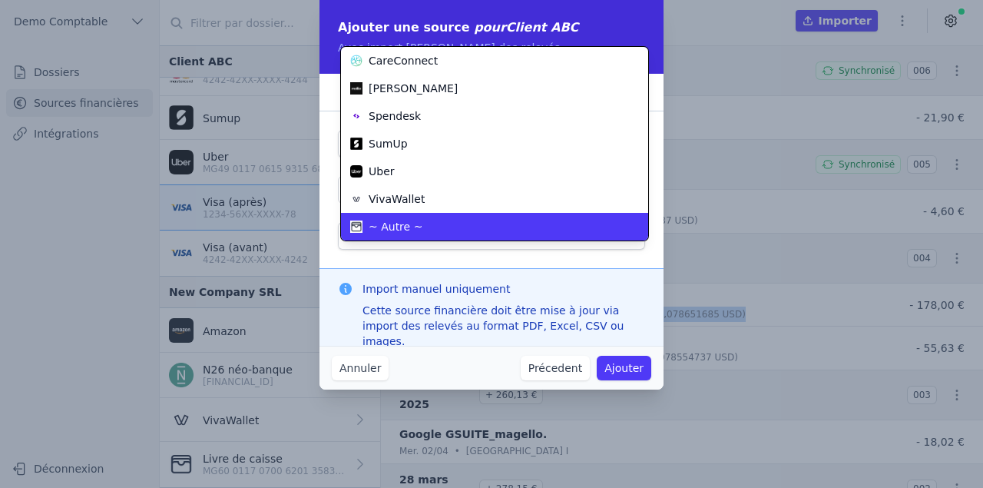
click at [387, 229] on span "~ Autre ~" at bounding box center [396, 226] width 54 height 15
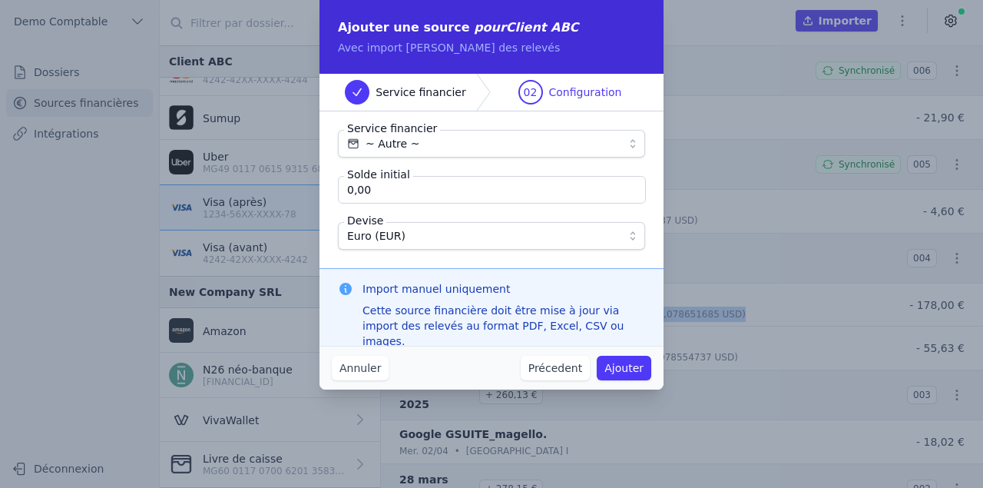
click at [396, 145] on span "~ Autre ~" at bounding box center [392, 143] width 54 height 18
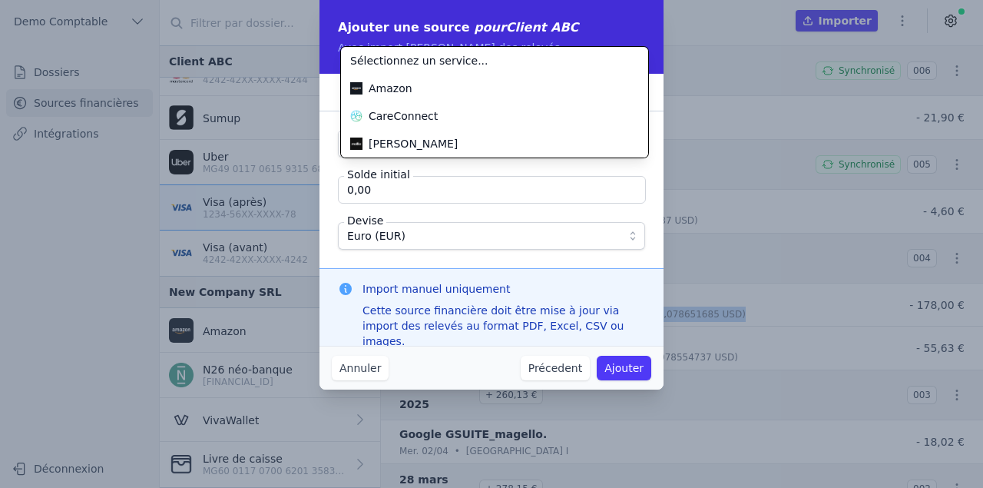
scroll to position [138, 0]
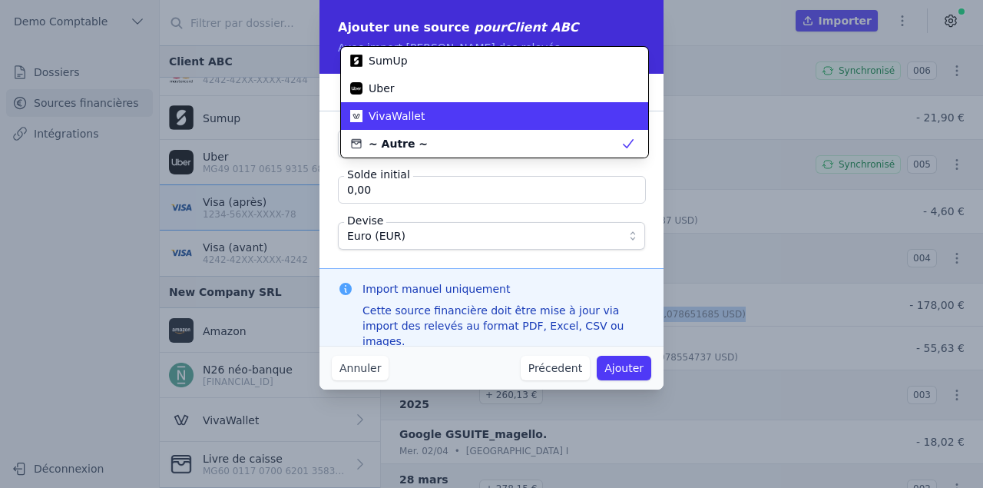
click at [383, 120] on span "VivaWallet" at bounding box center [397, 115] width 56 height 15
